Goal: Task Accomplishment & Management: Use online tool/utility

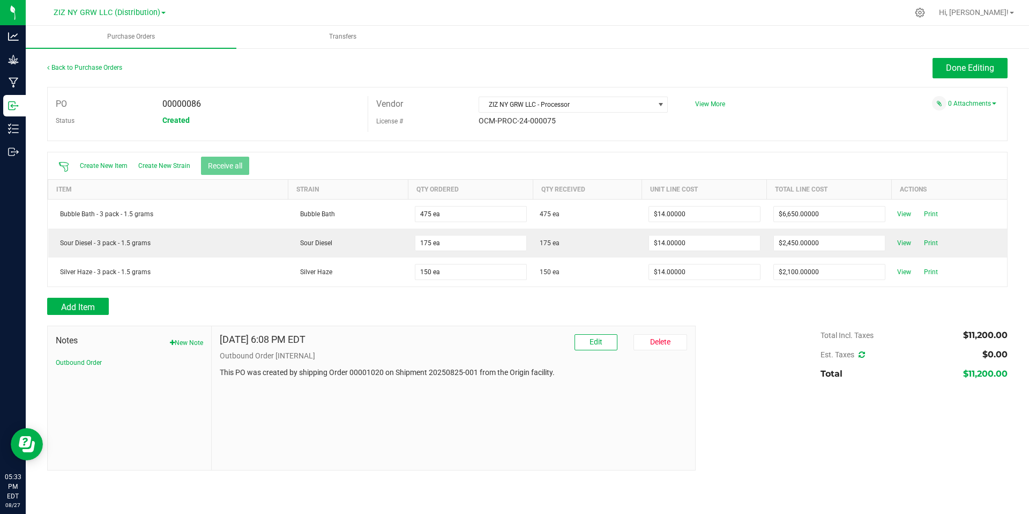
click at [855, 155] on div "Create New Item Create New Strain Receive all" at bounding box center [528, 165] width 960 height 27
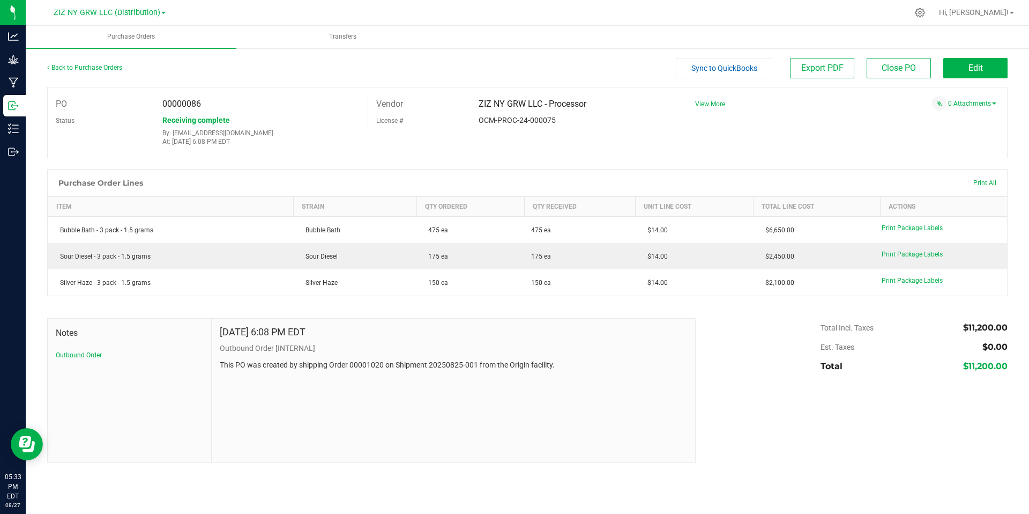
drag, startPoint x: 418, startPoint y: 150, endPoint x: 419, endPoint y: 141, distance: 9.3
click at [418, 149] on div "PO 00000086 Status Receiving complete By: jasmin@zizzlecannabis.com At: Aug 25,…" at bounding box center [527, 122] width 961 height 71
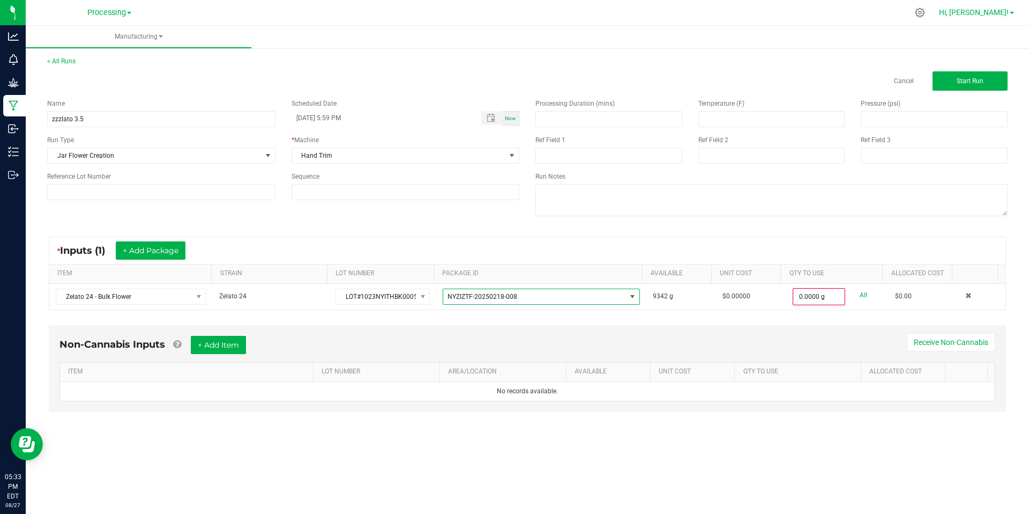
click at [1004, 13] on span "Hi, [PERSON_NAME]!" at bounding box center [974, 12] width 70 height 9
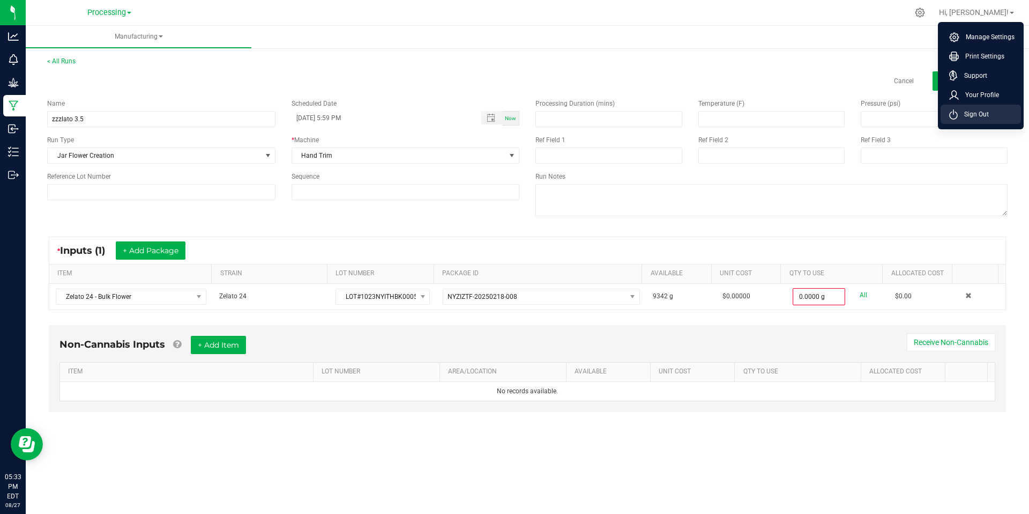
click at [976, 118] on span "Sign Out" at bounding box center [973, 114] width 31 height 11
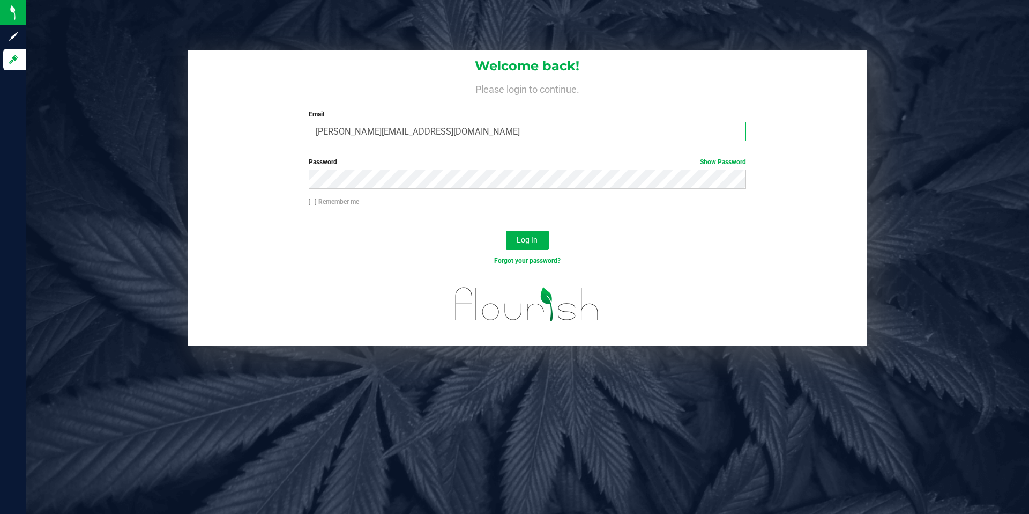
click at [400, 128] on input "Jasmin@zizzlecannabis.com" at bounding box center [527, 131] width 437 height 19
type input "Steve@zizzlecannabis.com"
click at [536, 236] on span "Log In" at bounding box center [527, 239] width 21 height 9
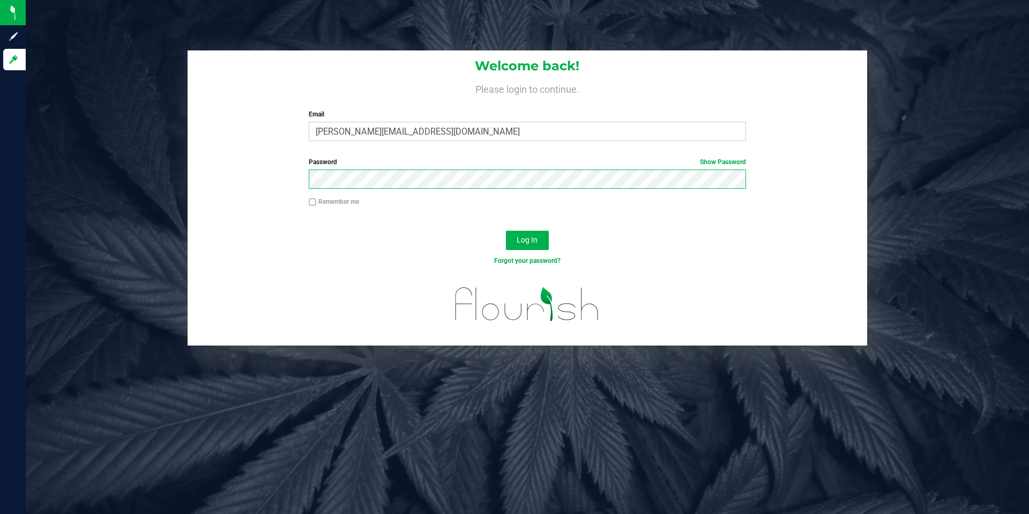
click at [506, 231] on button "Log In" at bounding box center [527, 240] width 43 height 19
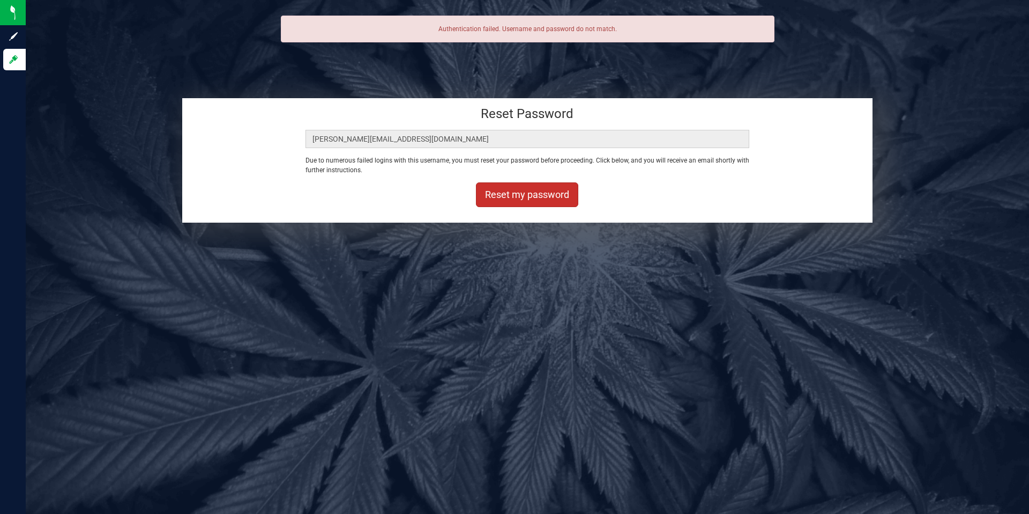
click at [526, 197] on button "Reset my password" at bounding box center [527, 194] width 102 height 25
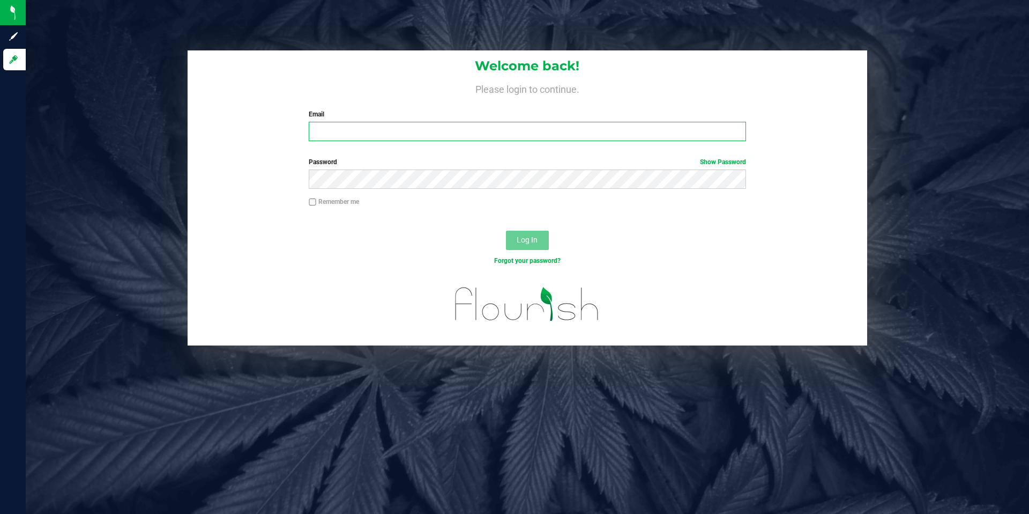
type input "[PERSON_NAME][EMAIL_ADDRESS][DOMAIN_NAME]"
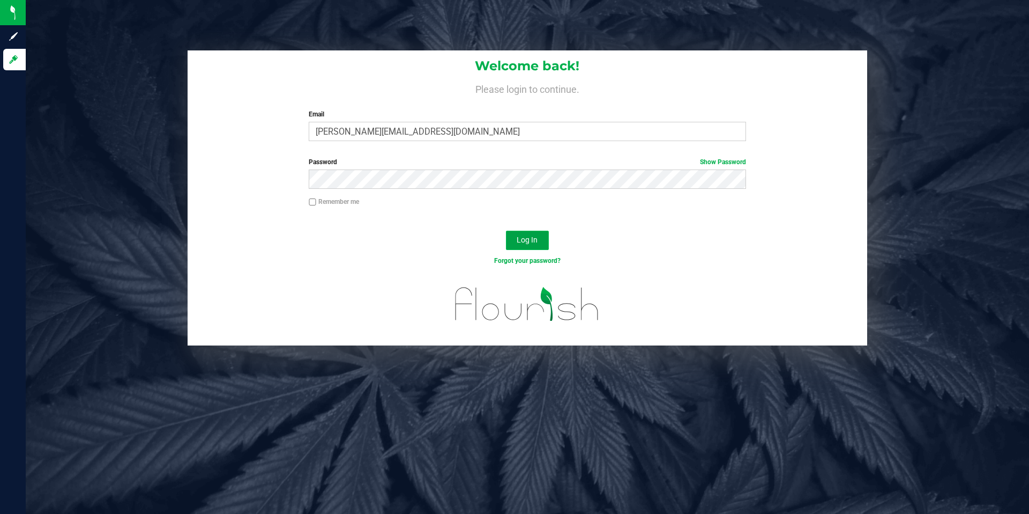
click at [518, 233] on button "Log In" at bounding box center [527, 240] width 43 height 19
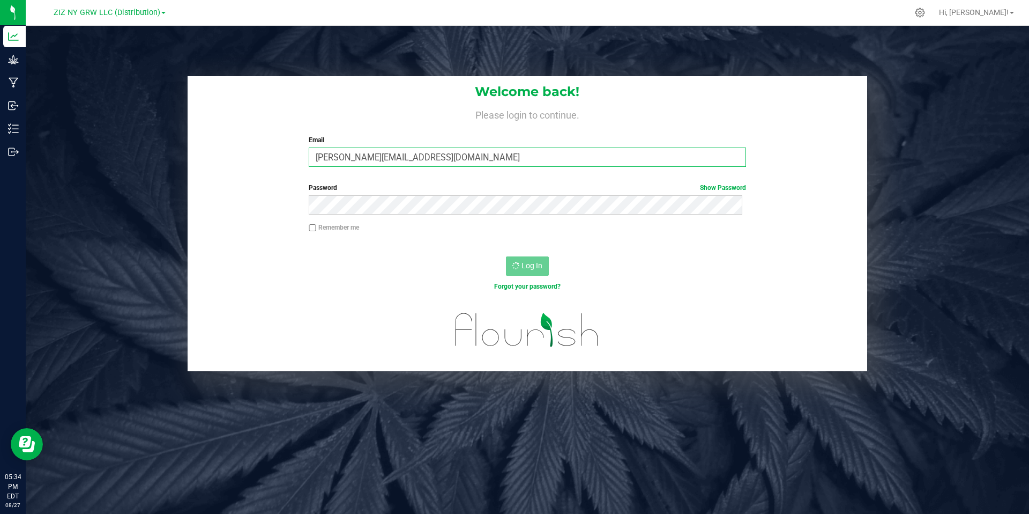
click at [464, 156] on input "[PERSON_NAME][EMAIL_ADDRESS][DOMAIN_NAME]" at bounding box center [527, 156] width 437 height 19
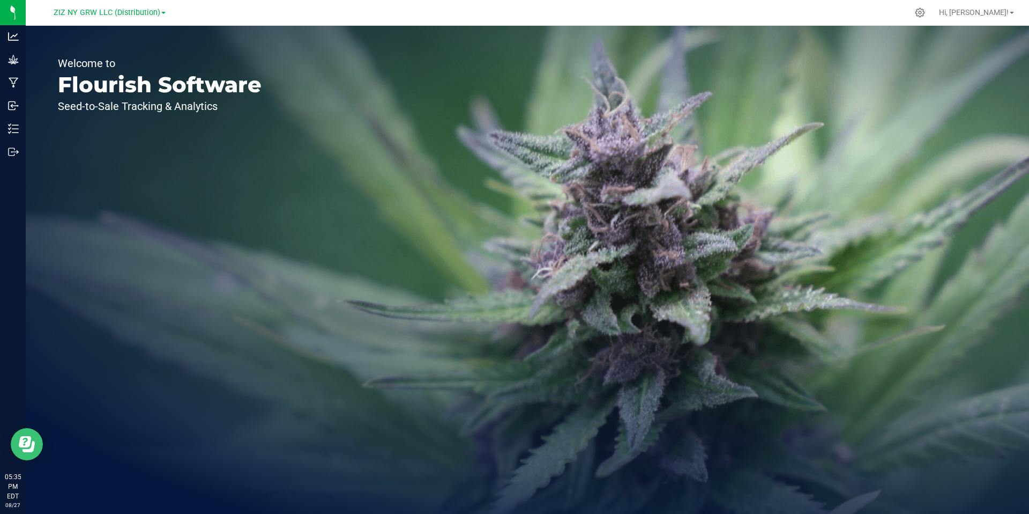
click at [32, 445] on icon "Open Resource Center" at bounding box center [29, 446] width 12 height 11
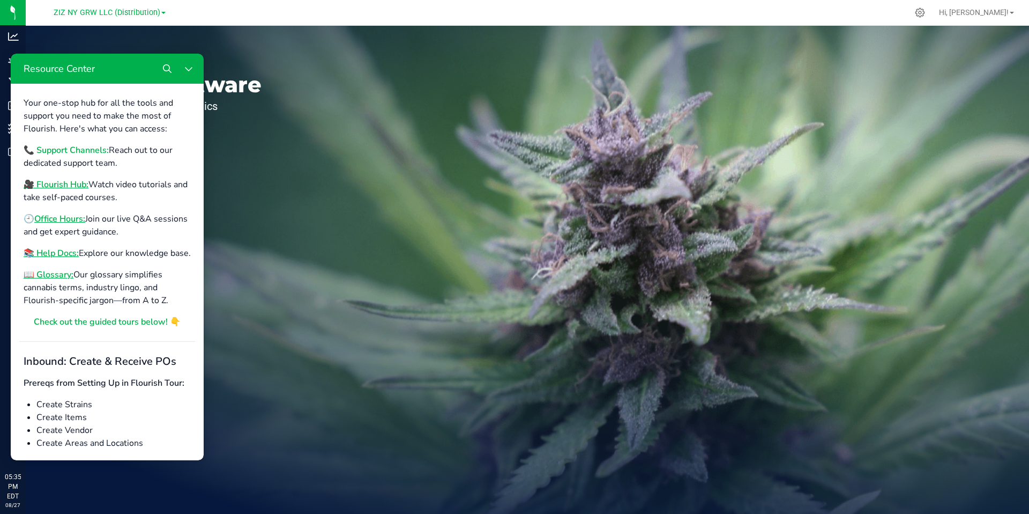
click at [79, 152] on b "📞 Support Channels:" at bounding box center [66, 150] width 85 height 12
click at [132, 12] on span "ZIZ NY GRW LLC (Distribution)" at bounding box center [107, 13] width 107 height 10
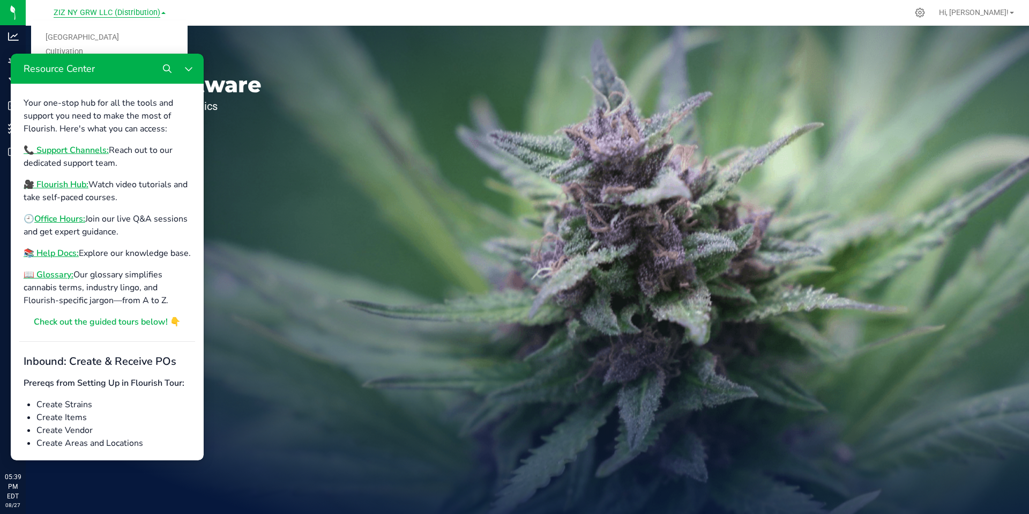
click at [132, 12] on span "ZIZ NY GRW LLC (Distribution)" at bounding box center [107, 13] width 107 height 10
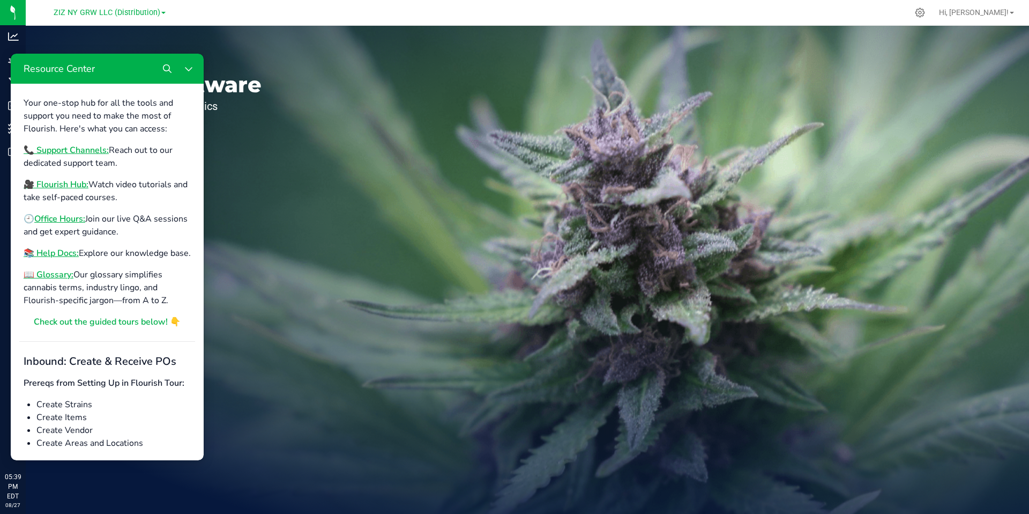
drag, startPoint x: 330, startPoint y: 336, endPoint x: 242, endPoint y: 311, distance: 90.9
click at [330, 336] on div "Welcome to Flourish Software Seed-to-Sale Tracking & Analytics" at bounding box center [528, 270] width 1004 height 488
click at [197, 75] on button "Close Resource Center" at bounding box center [188, 68] width 21 height 21
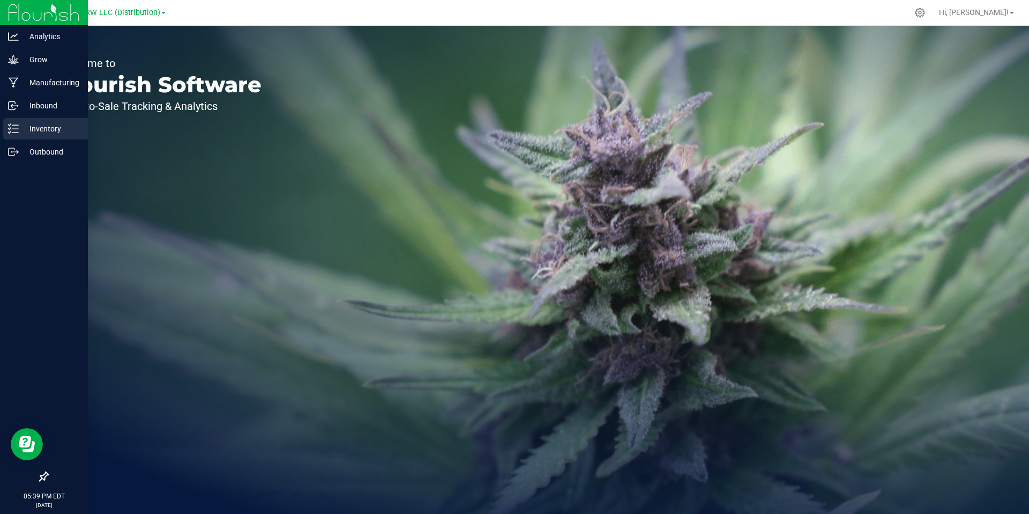
click at [44, 132] on p "Inventory" at bounding box center [51, 128] width 64 height 13
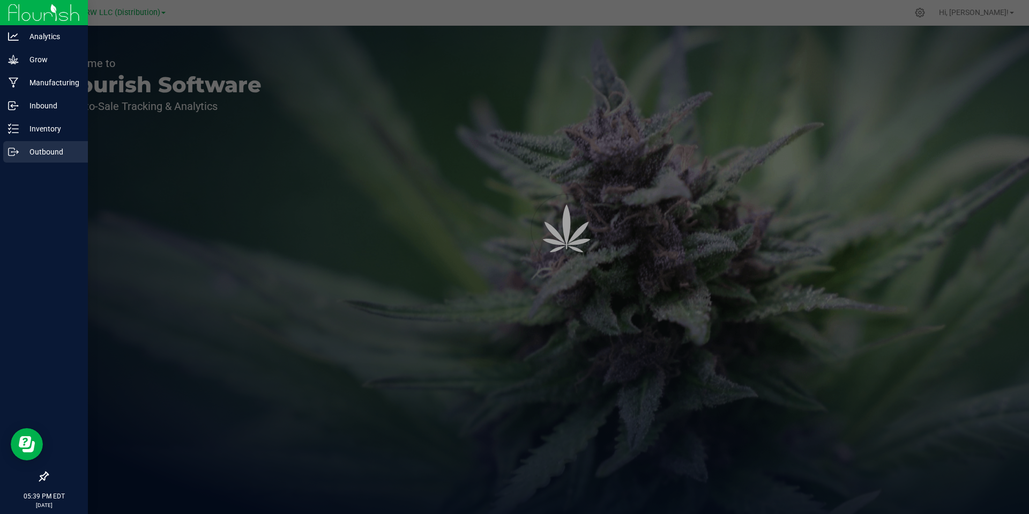
click at [49, 148] on p "Outbound" at bounding box center [51, 151] width 64 height 13
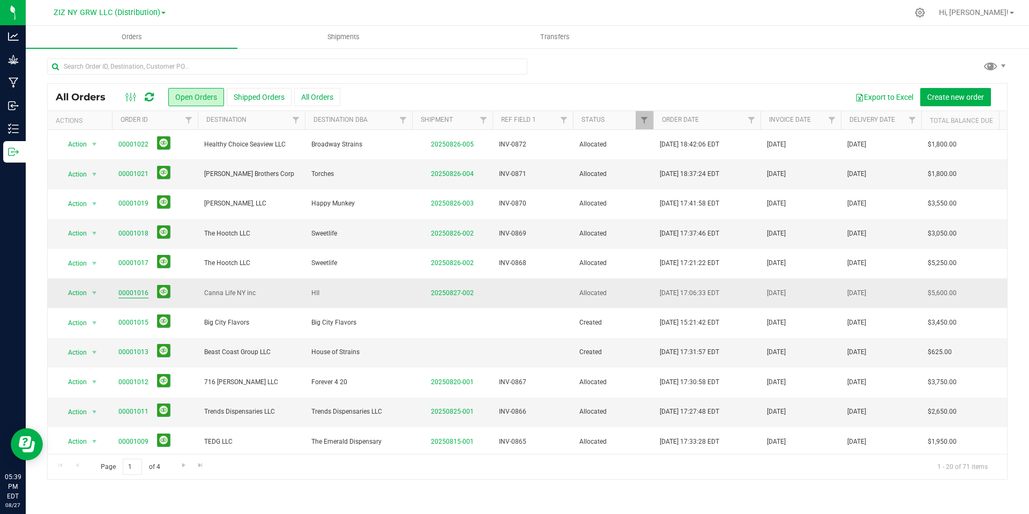
click at [142, 294] on link "00001016" at bounding box center [133, 293] width 30 height 10
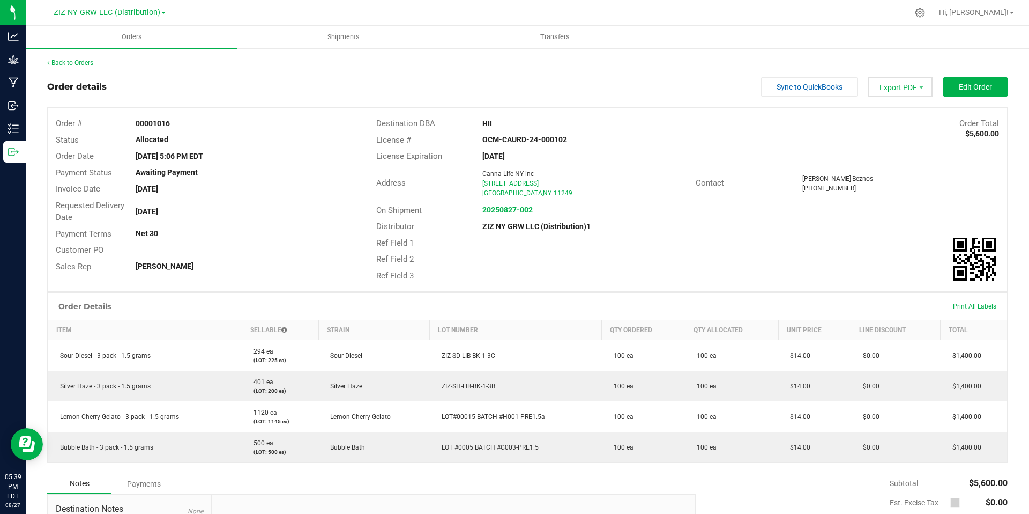
click at [898, 86] on span "Export PDF" at bounding box center [900, 86] width 64 height 19
click at [885, 123] on span "Invoice PDF" at bounding box center [894, 121] width 66 height 16
click at [342, 36] on span "Shipments" at bounding box center [343, 37] width 61 height 10
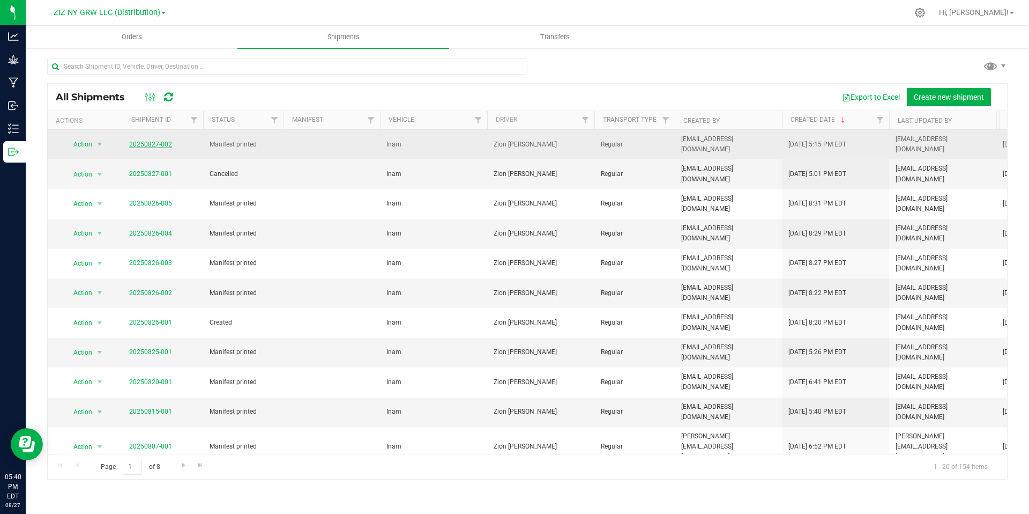
click at [157, 144] on link "20250827-002" at bounding box center [150, 144] width 43 height 8
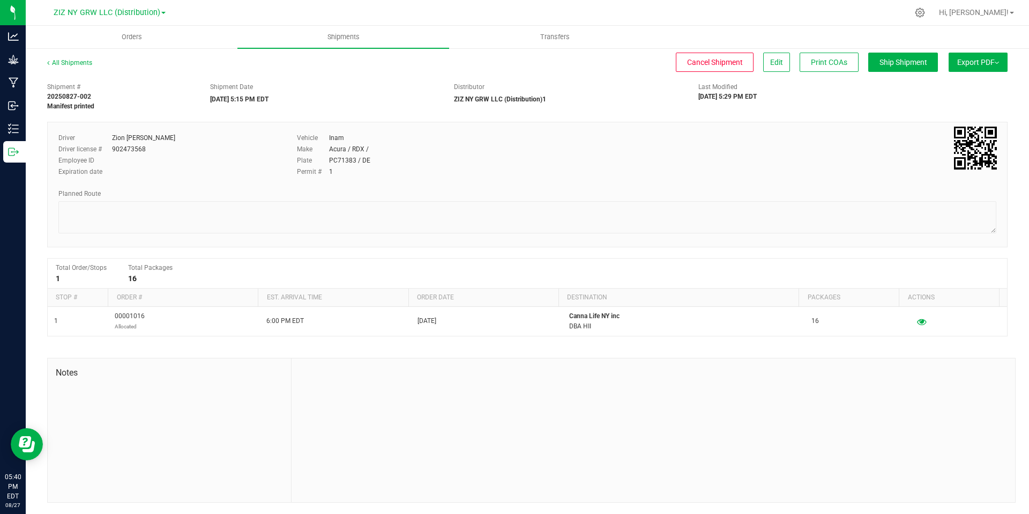
click at [1004, 64] on button "Export PDF" at bounding box center [978, 62] width 59 height 19
click at [968, 90] on li "Manifest by Package ID" at bounding box center [975, 86] width 108 height 16
click at [978, 67] on button "Export PDF" at bounding box center [978, 62] width 59 height 19
click at [964, 101] on span "Manifest by Lot" at bounding box center [950, 102] width 44 height 8
click at [28, 442] on icon "Open Resource Center" at bounding box center [25, 441] width 12 height 11
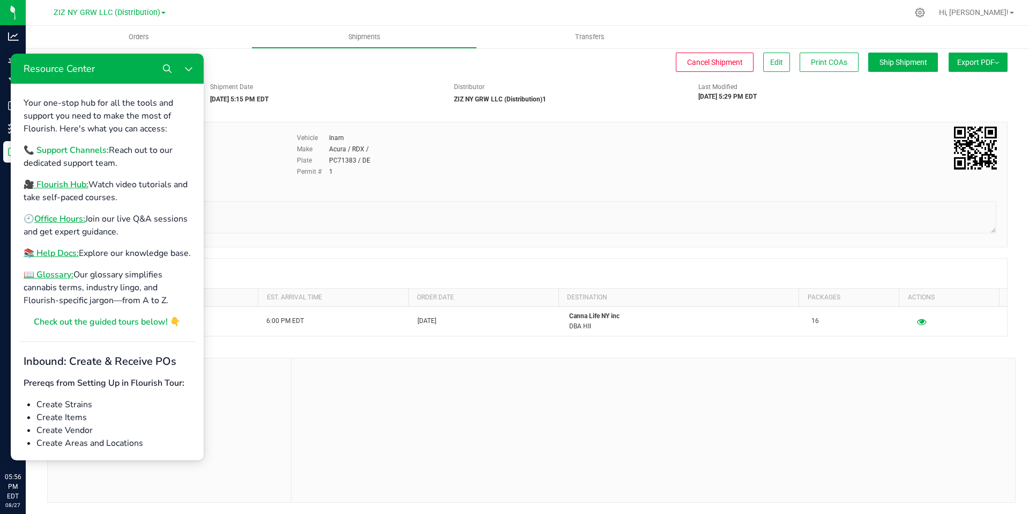
click at [82, 148] on b "📞 Support Channels:" at bounding box center [66, 150] width 85 height 12
